Goal: Find specific fact: Find specific page/section

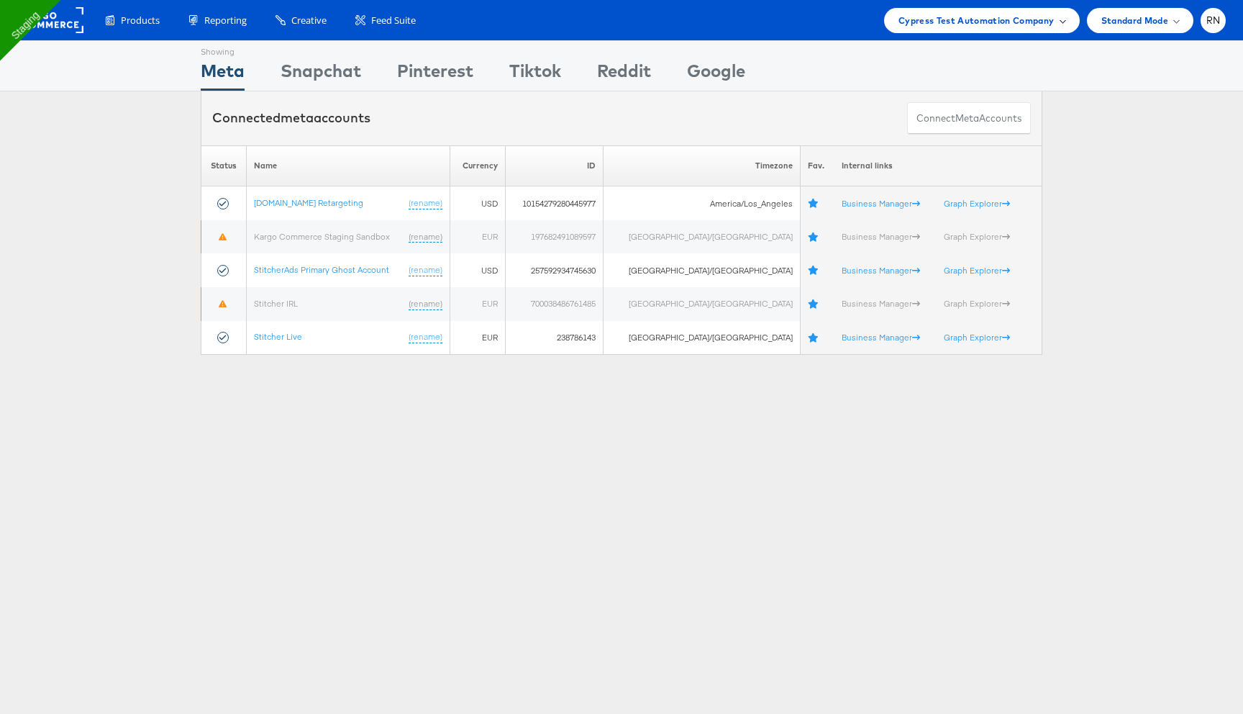
click at [952, 23] on span "Cypress Test Automation Company" at bounding box center [976, 20] width 156 height 15
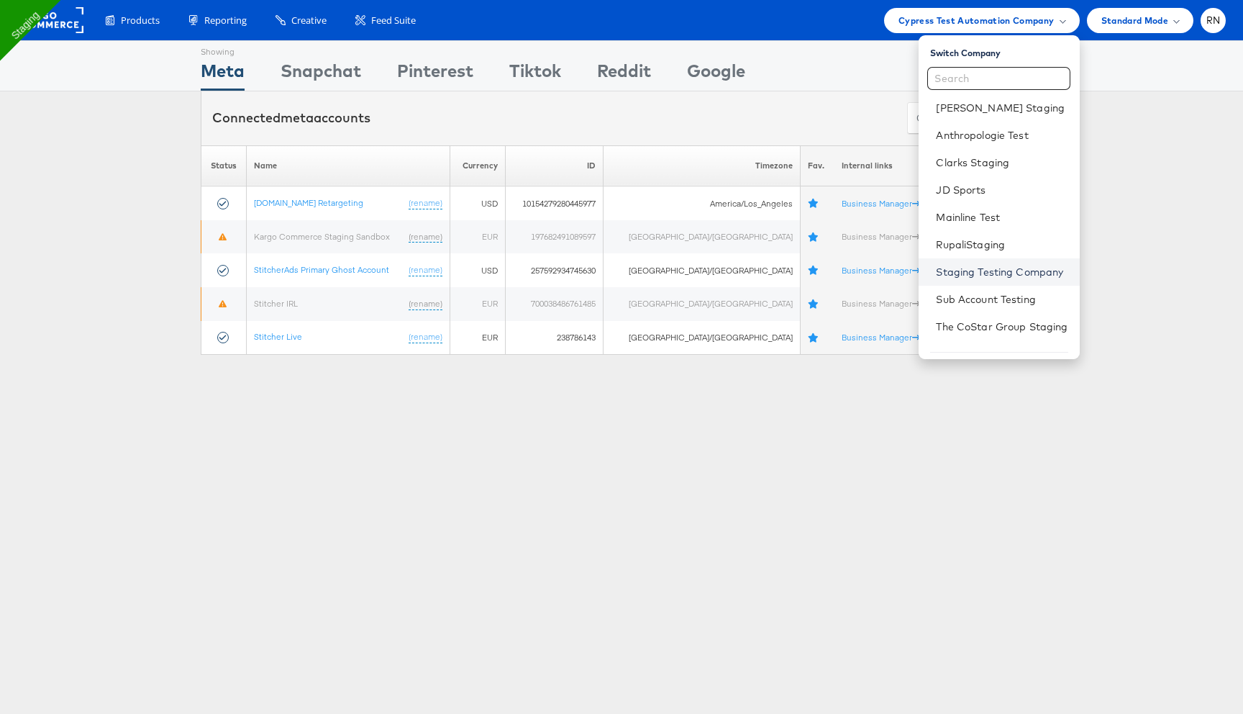
click at [959, 276] on link "Staging Testing Company" at bounding box center [1002, 272] width 132 height 14
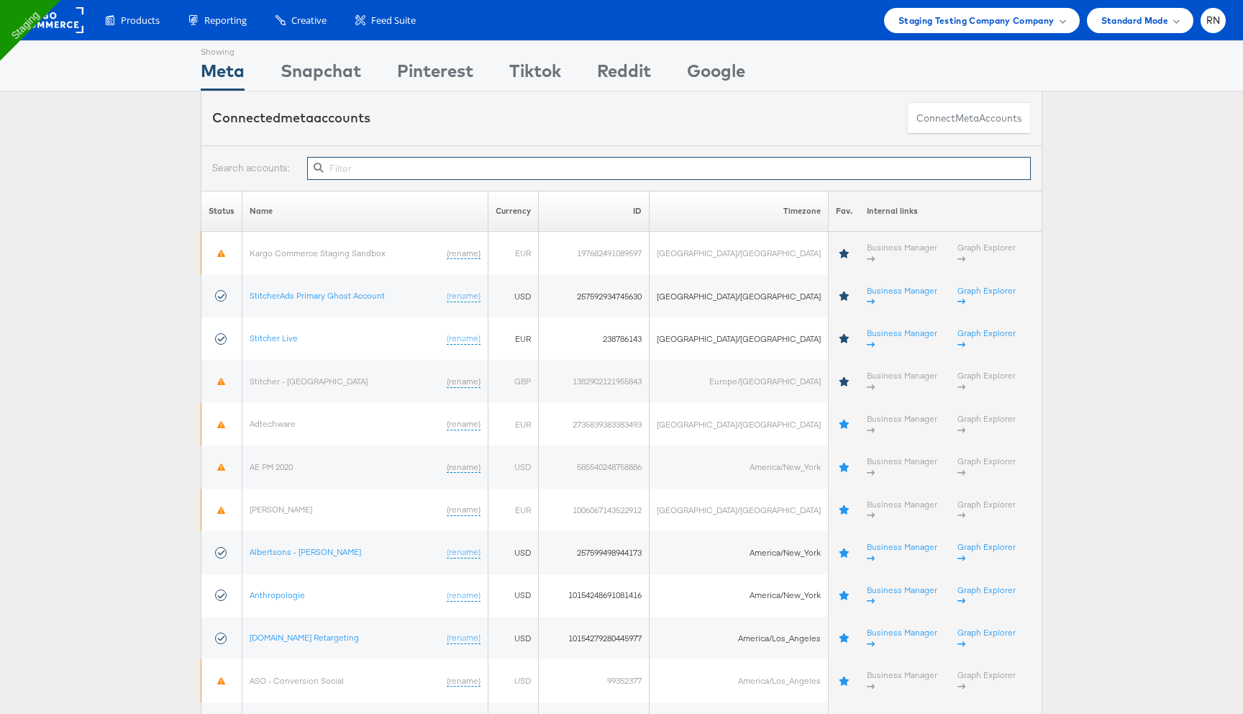
click at [570, 173] on input "text" at bounding box center [669, 168] width 724 height 23
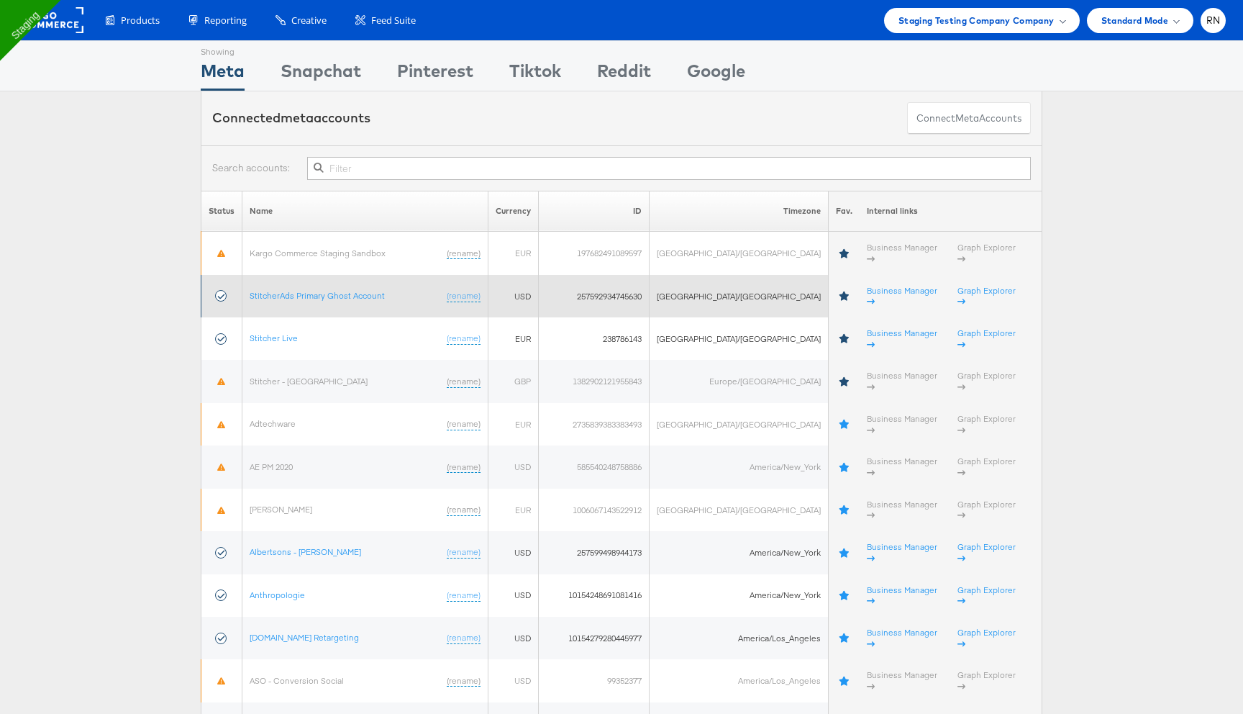
click at [605, 277] on td "257592934745630" at bounding box center [594, 296] width 111 height 42
copy td "257592934745630"
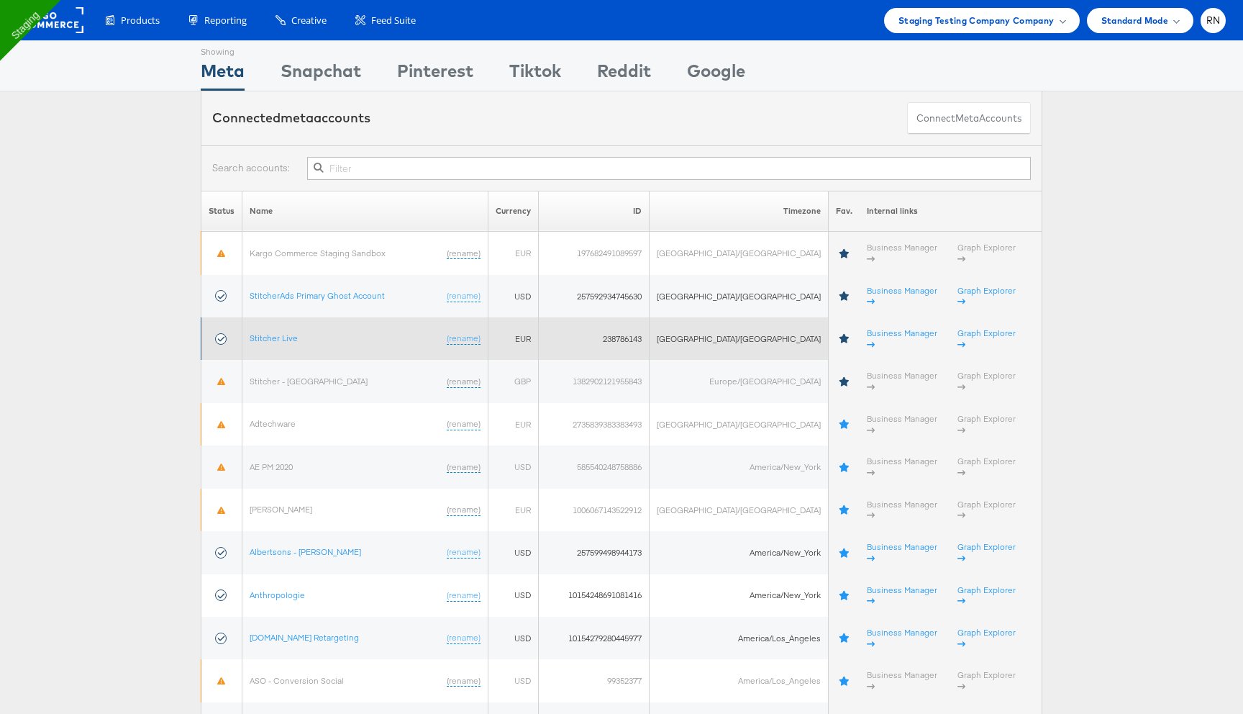
click at [632, 317] on td "238786143" at bounding box center [594, 338] width 111 height 42
copy td "238786143"
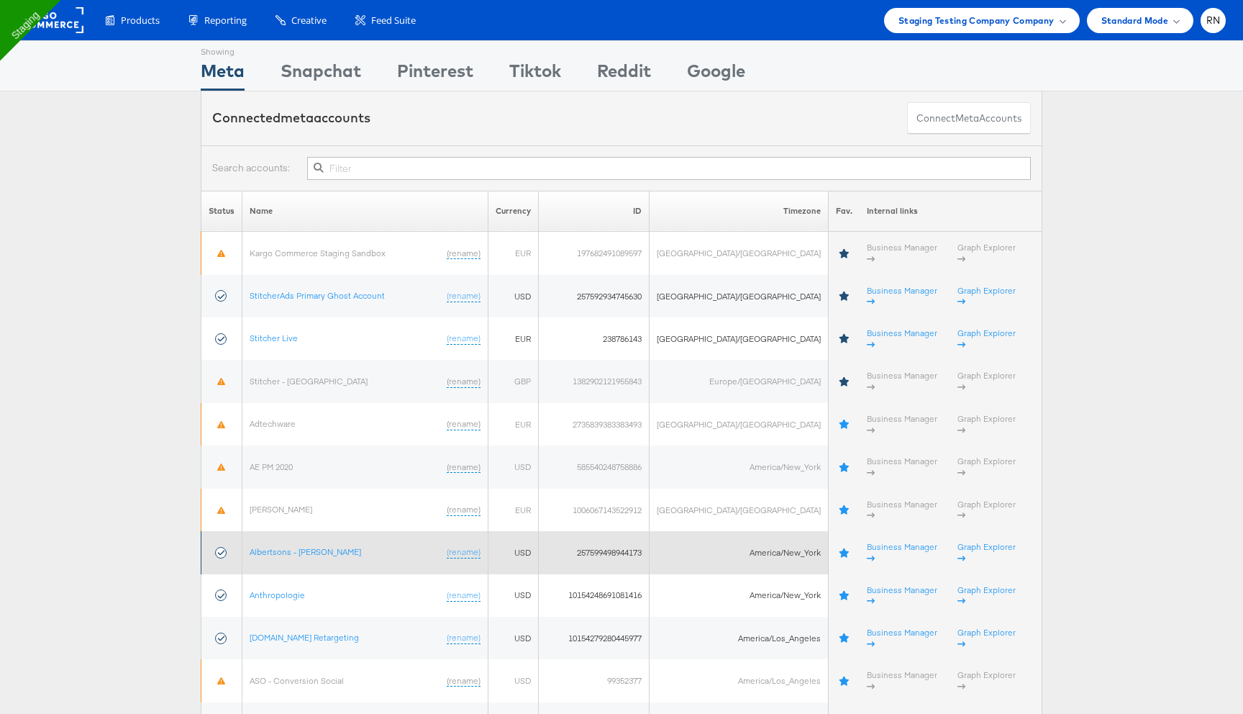
click at [612, 375] on td "257599498944173" at bounding box center [594, 552] width 111 height 42
copy td "257599498944173"
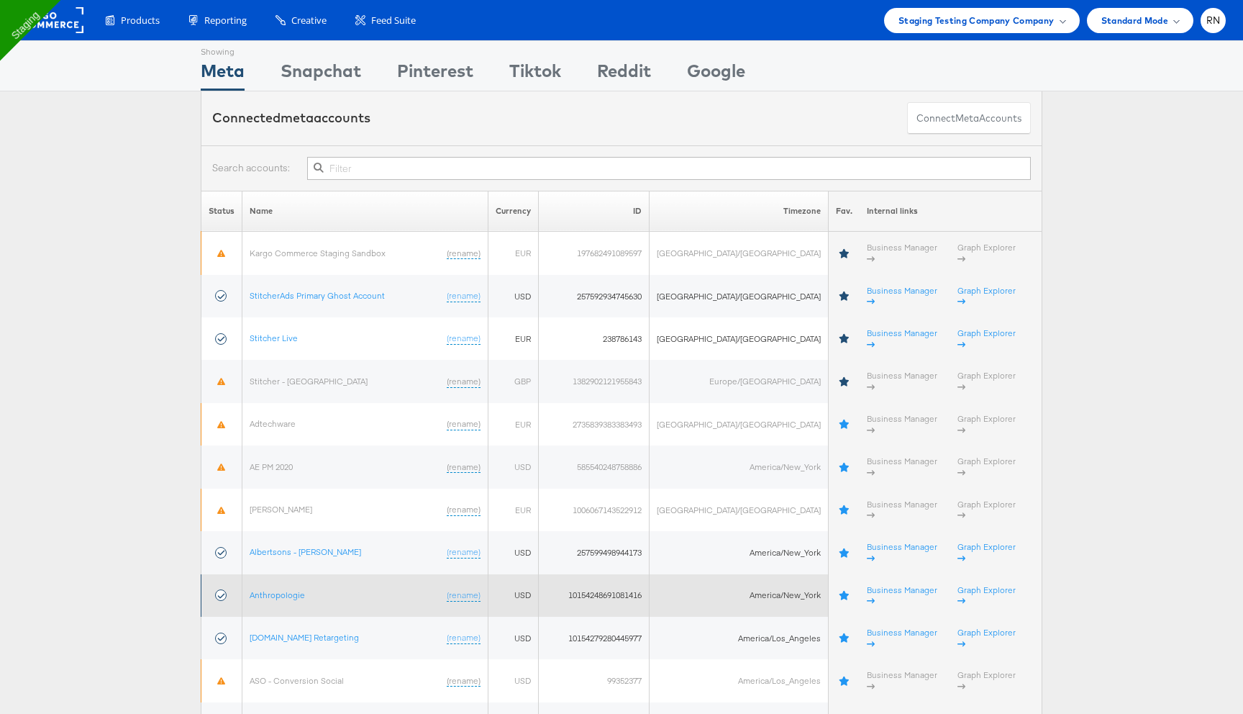
click at [615, 375] on td "10154248691081416" at bounding box center [594, 595] width 111 height 42
copy td "10154248691081416"
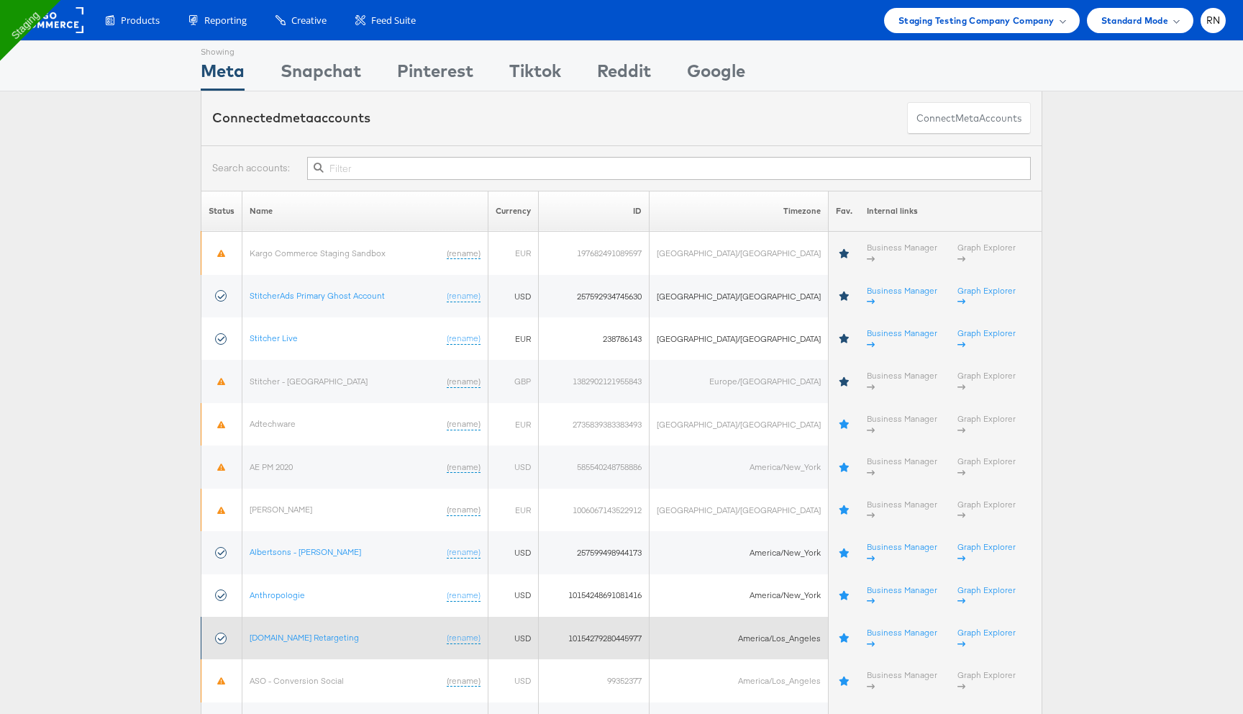
click at [634, 375] on td "10154279280445977" at bounding box center [594, 637] width 111 height 42
copy td "10154279280445977"
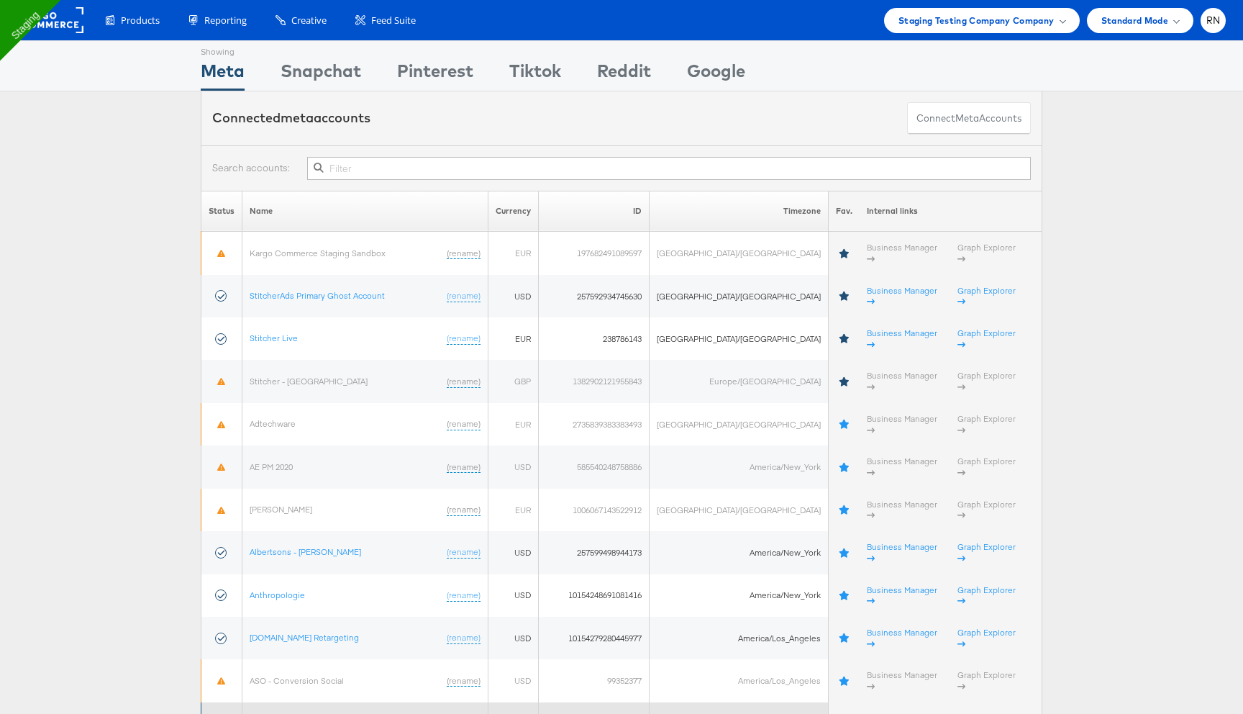
click at [612, 375] on td "406219481078464" at bounding box center [594, 723] width 111 height 42
copy td "406219481078464"
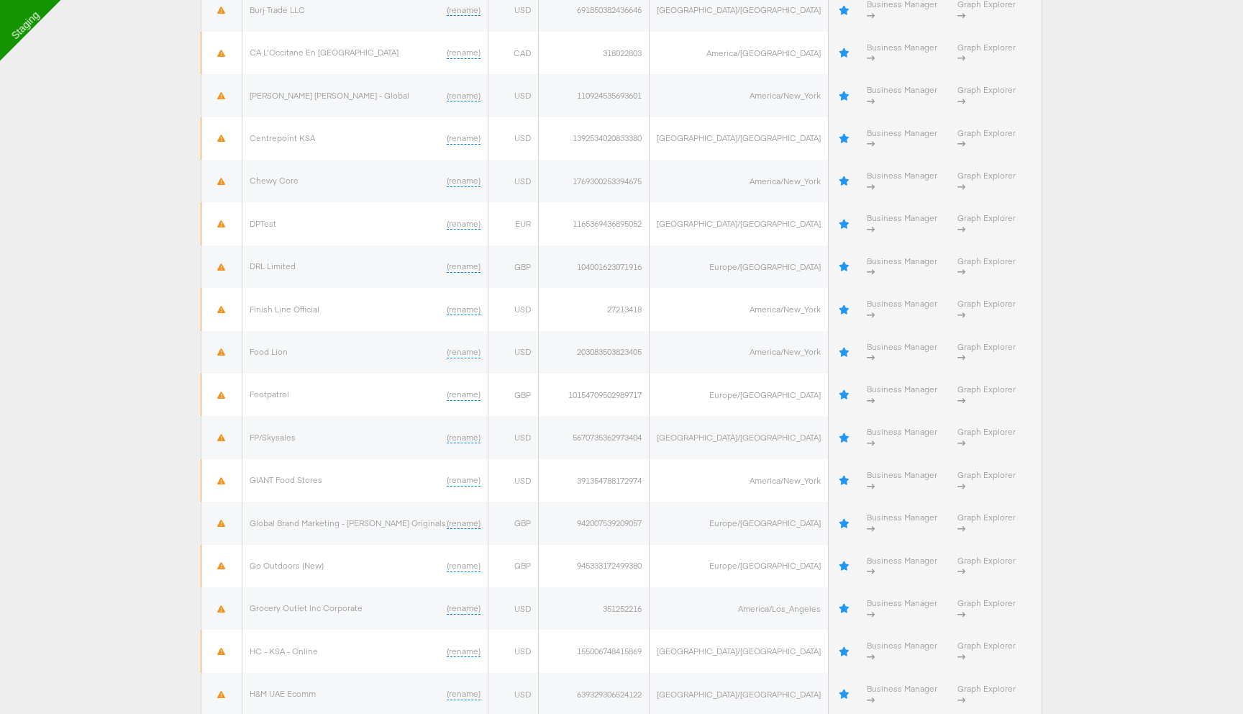
scroll to position [922, 0]
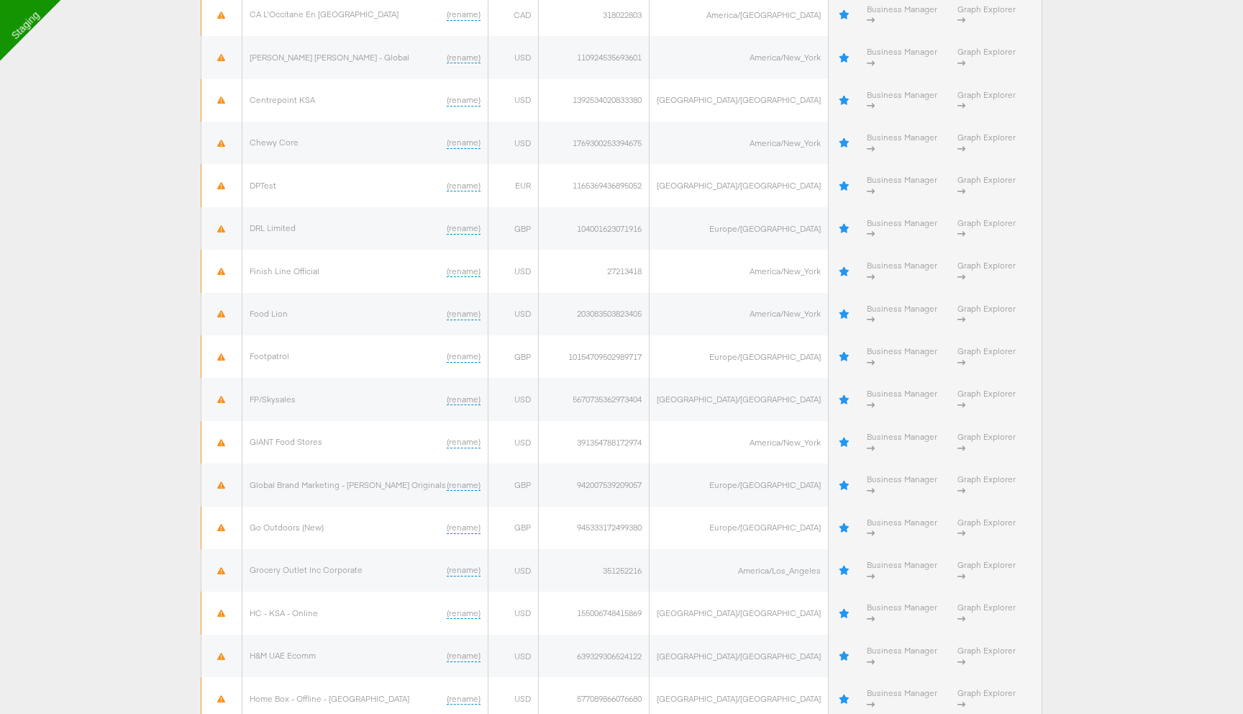
copy td "480994816244103"
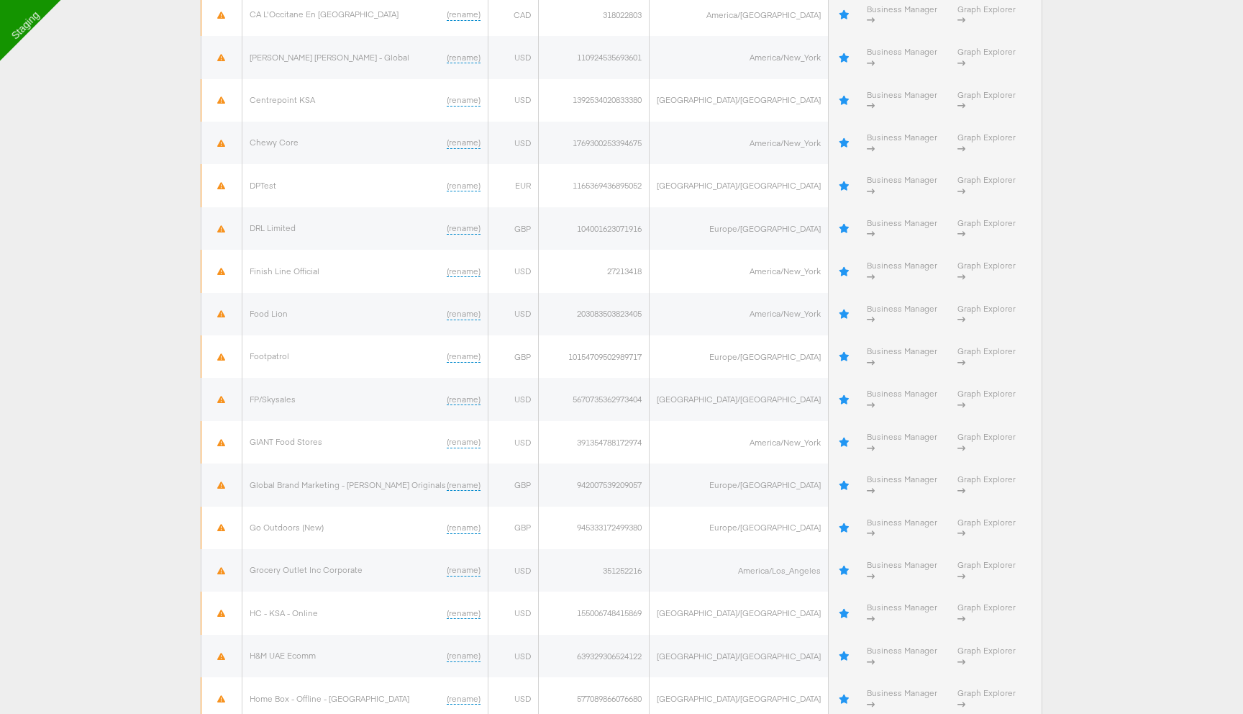
copy td "10154957818124717"
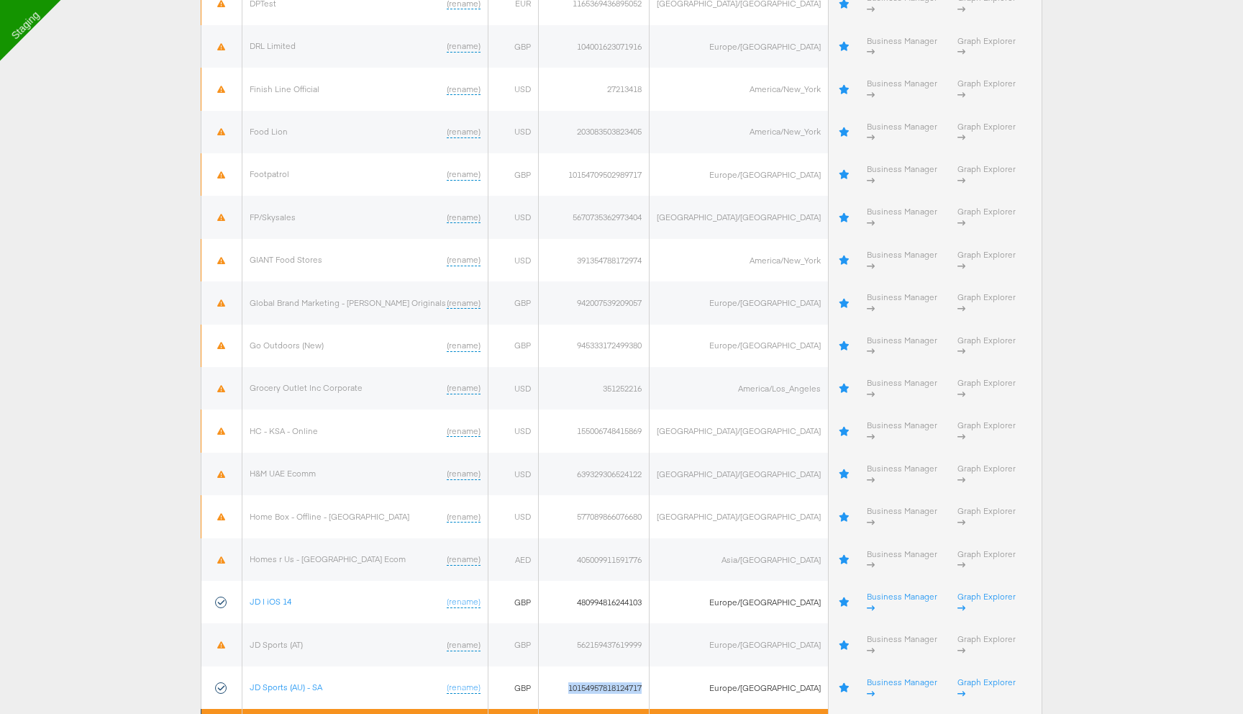
scroll to position [1137, 0]
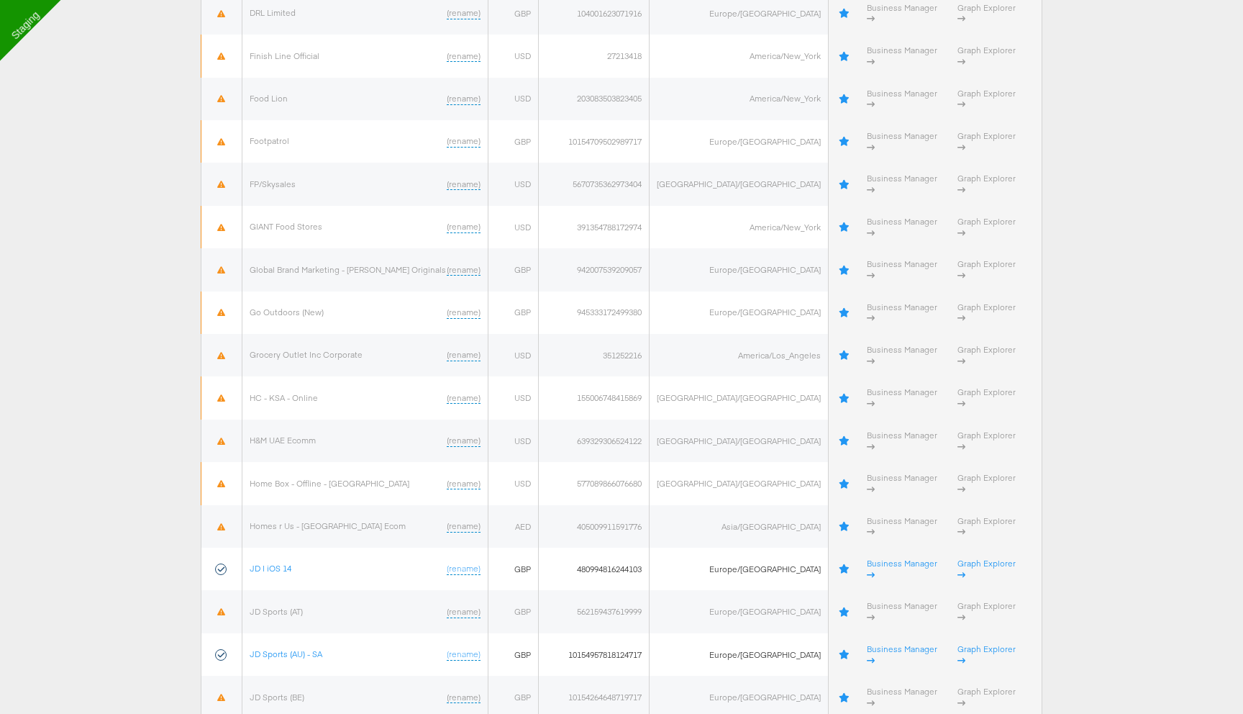
copy td "10154264654069717"
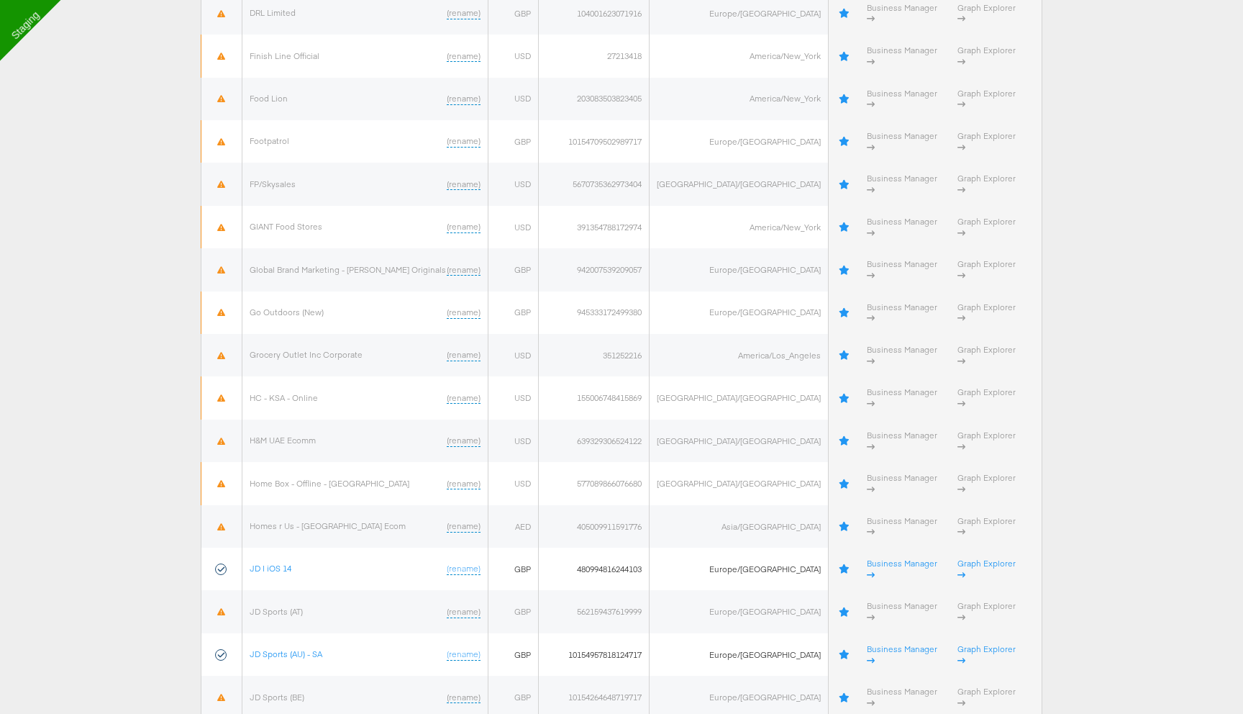
copy td "10154264565944717"
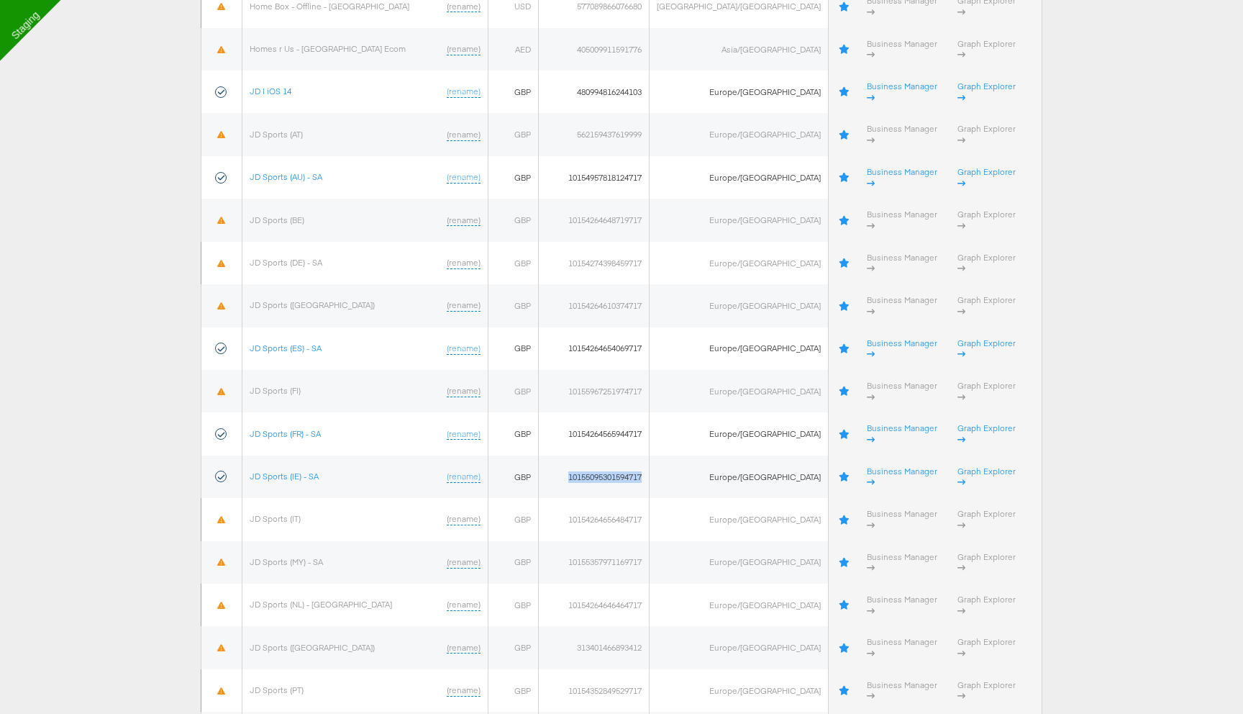
scroll to position [1618, 0]
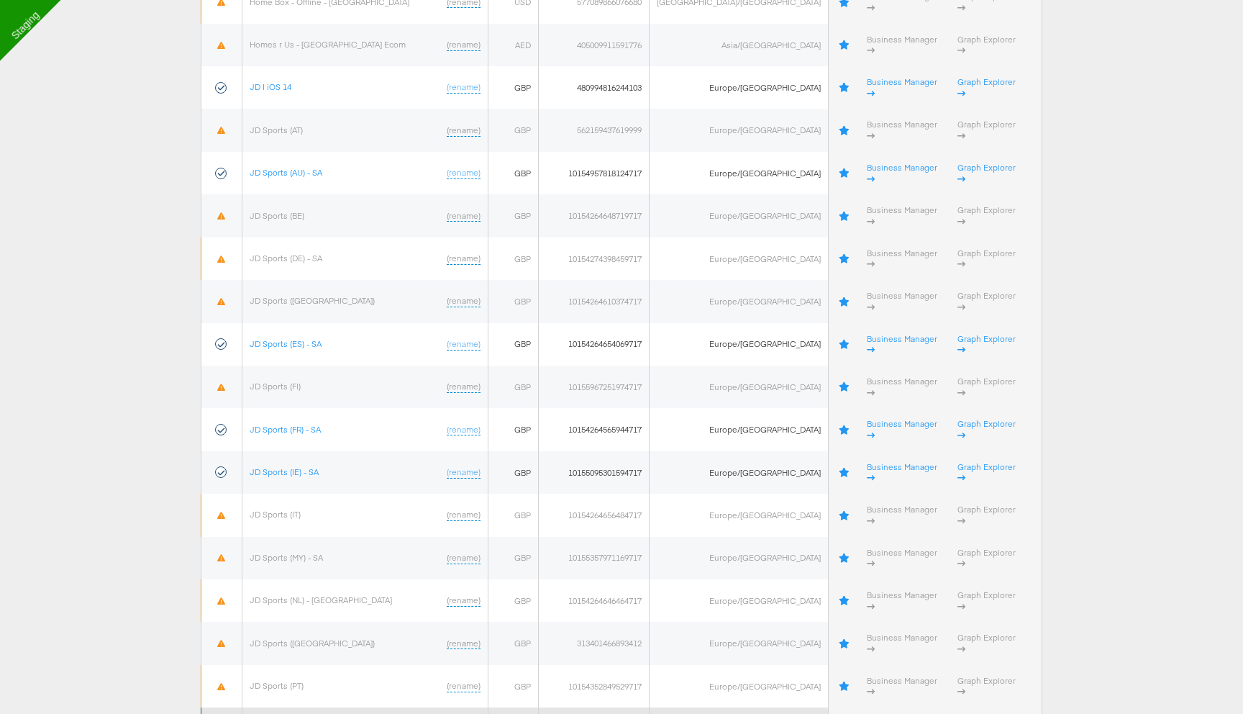
click at [608, 375] on td "10154264573894717" at bounding box center [594, 728] width 111 height 42
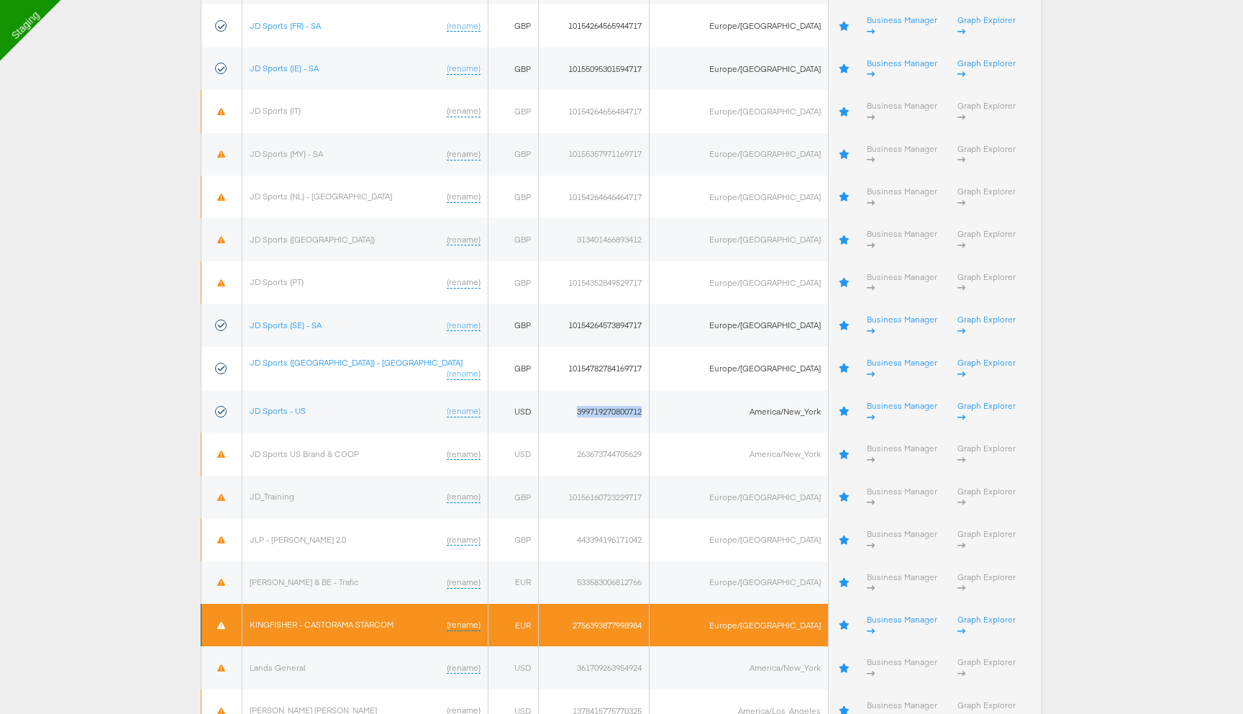
scroll to position [2025, 0]
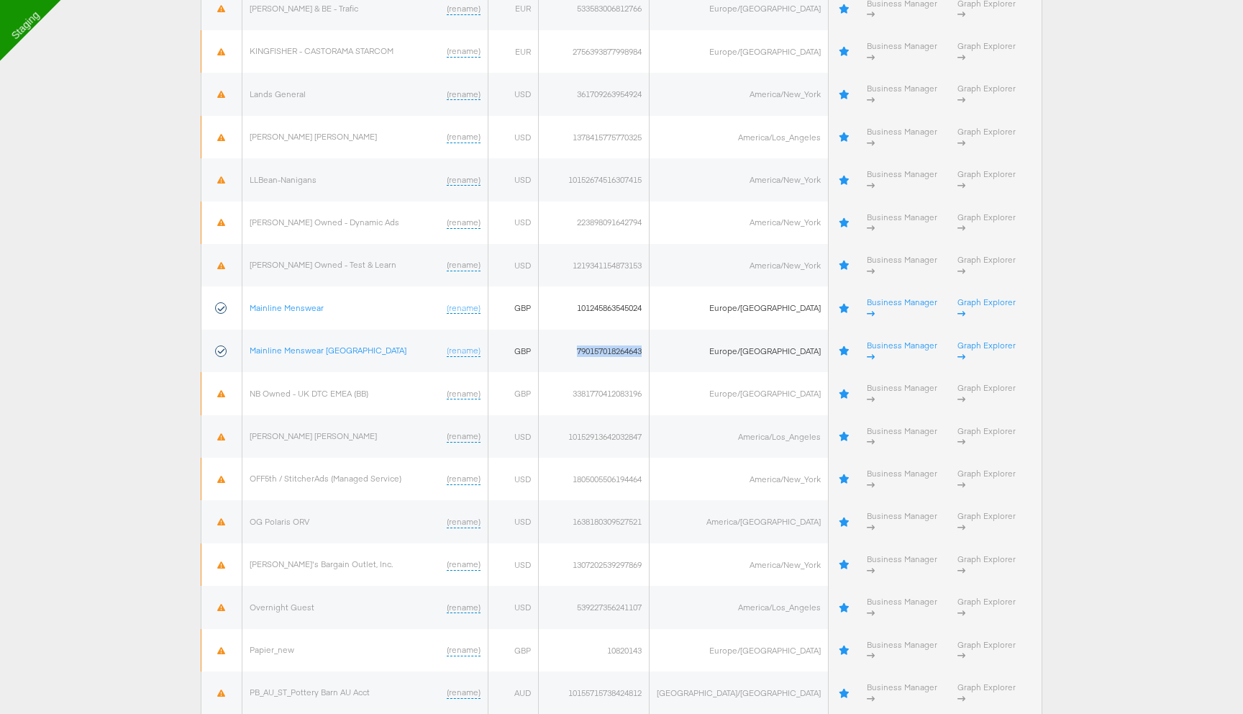
scroll to position [2597, 0]
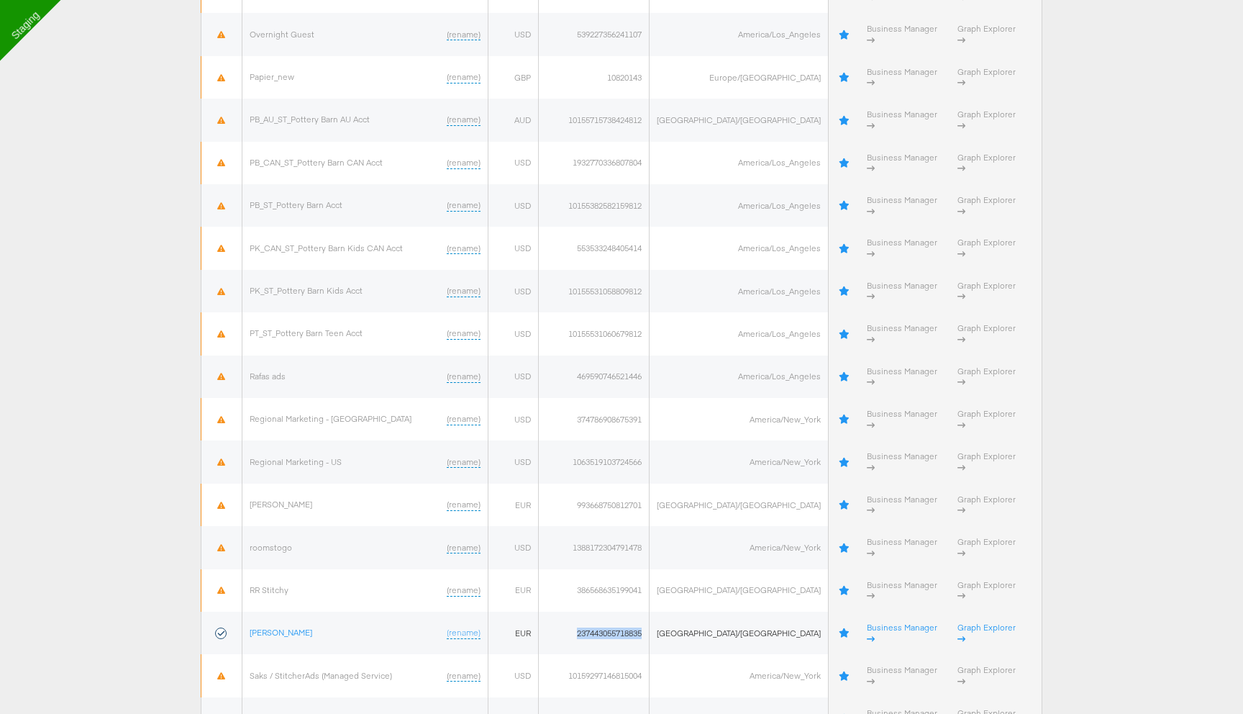
scroll to position [3186, 0]
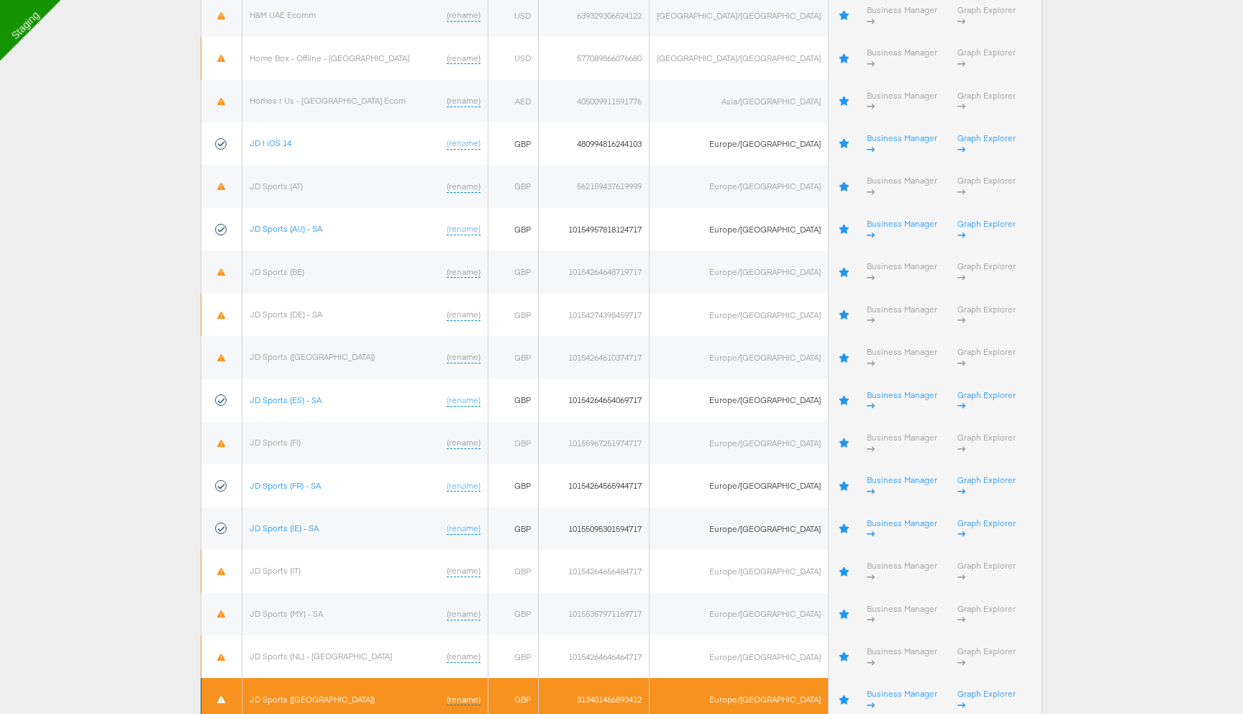
scroll to position [1497, 0]
